Goal: Transaction & Acquisition: Purchase product/service

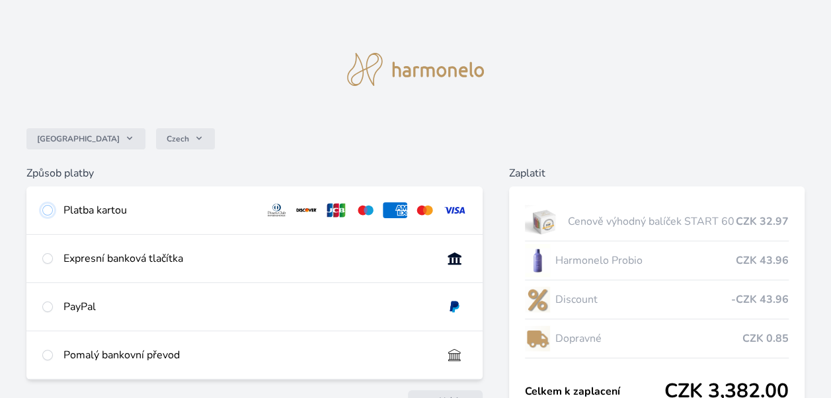
click at [50, 209] on input "radio" at bounding box center [47, 210] width 11 height 11
radio input "true"
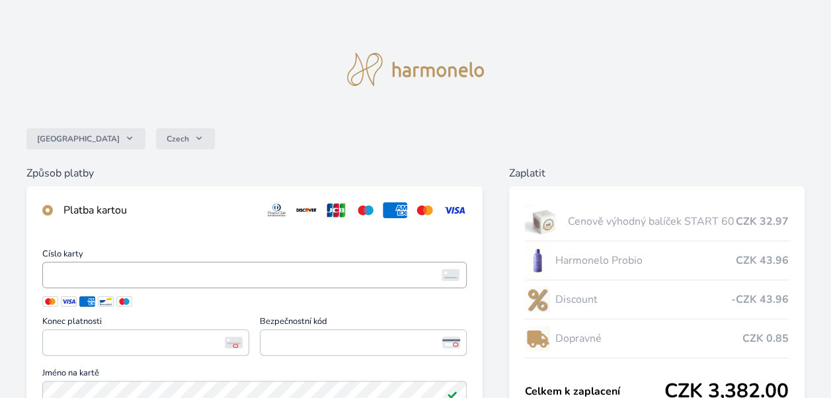
click at [455, 274] on img at bounding box center [451, 275] width 18 height 12
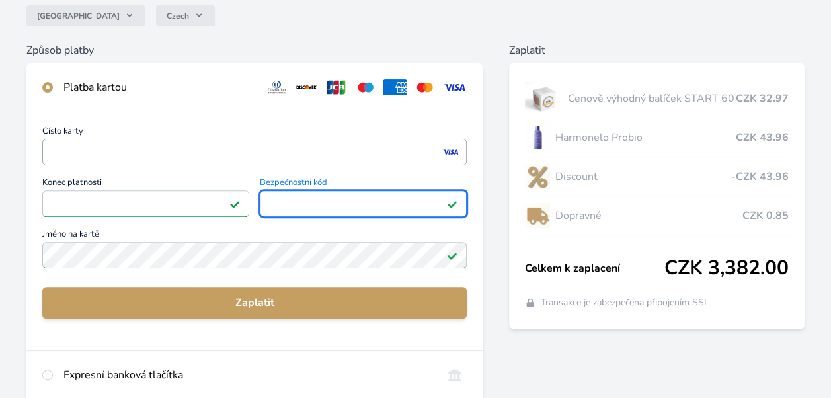
scroll to position [132, 0]
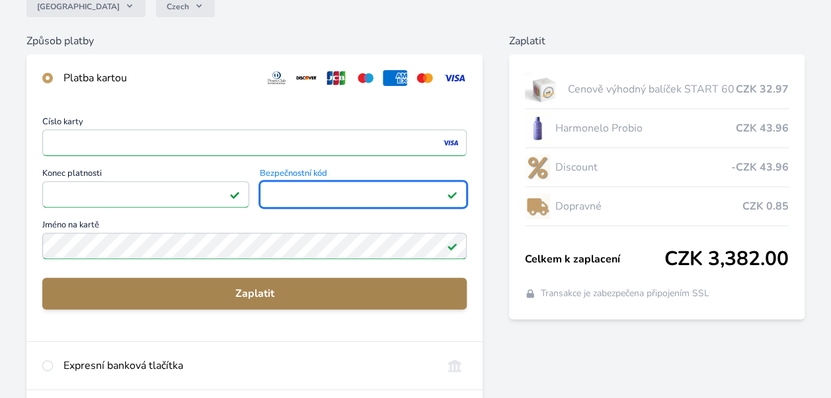
click at [250, 295] on span "Zaplatit" at bounding box center [254, 294] width 403 height 16
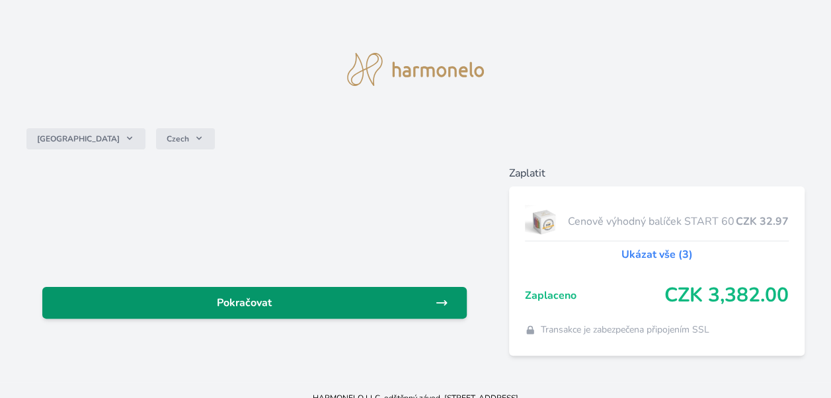
click at [325, 296] on span "Pokračovat" at bounding box center [244, 303] width 382 height 16
